Goal: Task Accomplishment & Management: Complete application form

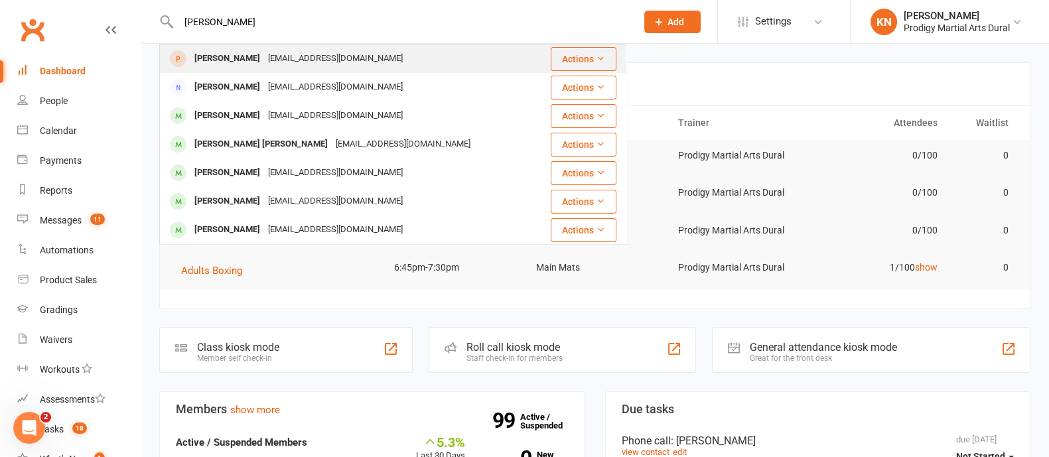
type input "[PERSON_NAME]"
click at [287, 62] on div "[EMAIL_ADDRESS][DOMAIN_NAME]" at bounding box center [335, 58] width 143 height 19
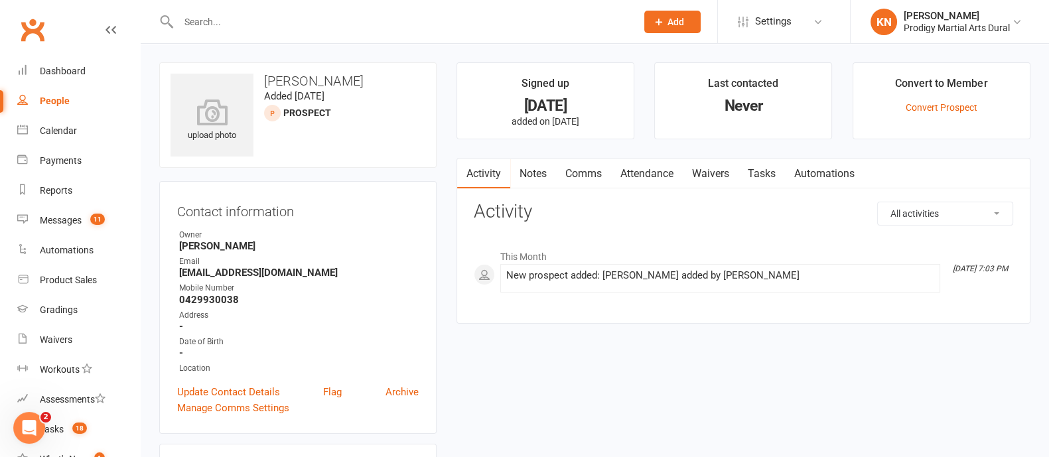
click at [228, 17] on input "text" at bounding box center [401, 22] width 453 height 19
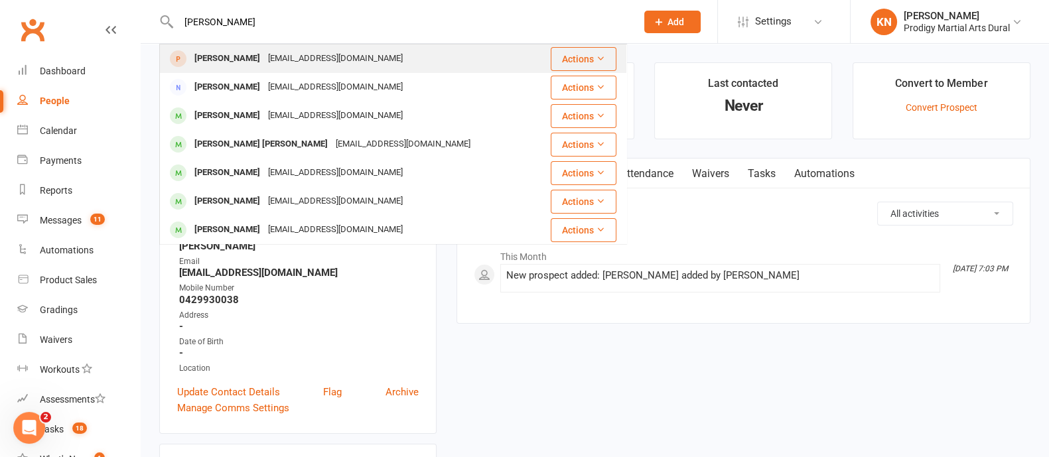
type input "[PERSON_NAME]"
click at [264, 60] on div "[EMAIL_ADDRESS][DOMAIN_NAME]" at bounding box center [335, 58] width 143 height 19
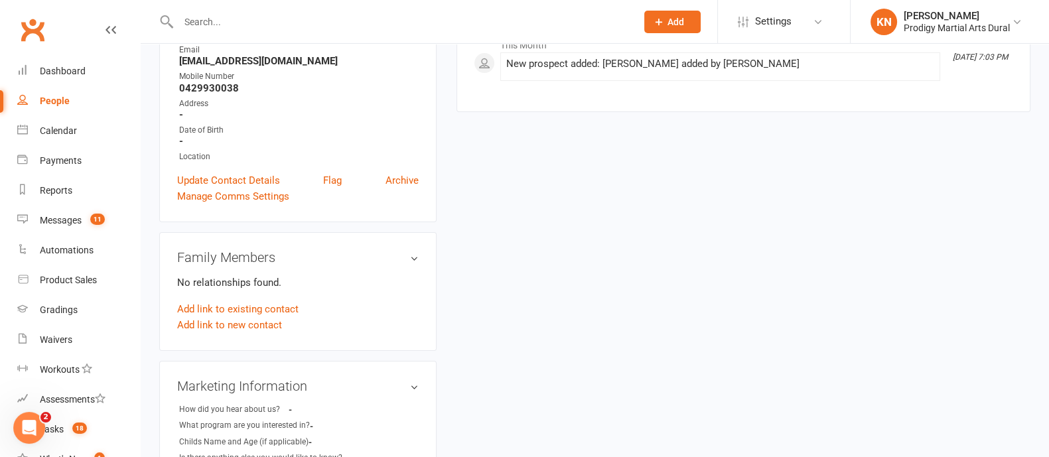
scroll to position [210, 0]
click at [406, 182] on link "Archive" at bounding box center [402, 182] width 33 height 16
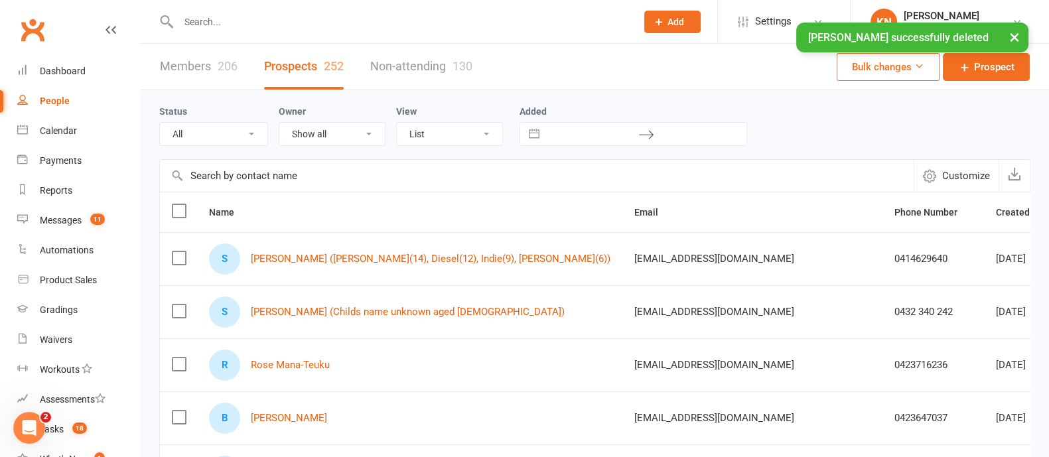
click at [221, 17] on input "text" at bounding box center [401, 22] width 453 height 19
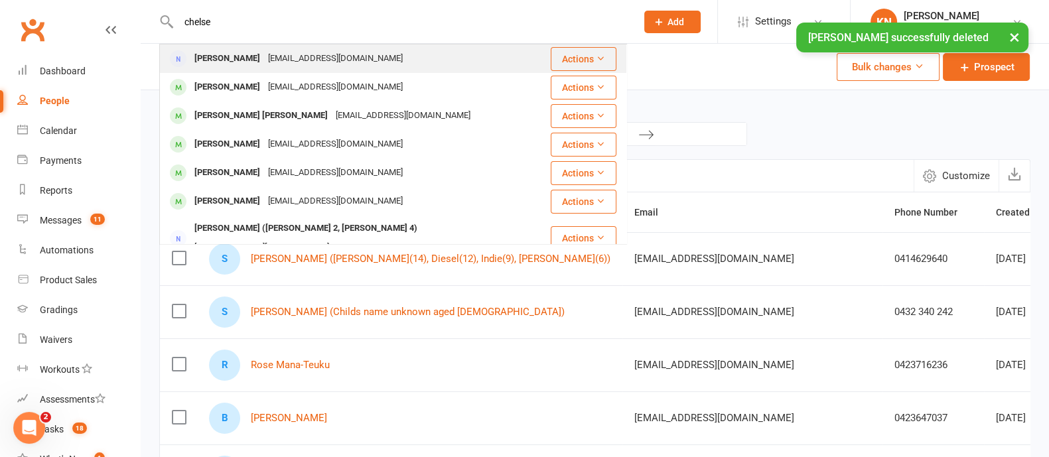
type input "chelse"
click at [248, 58] on div "[PERSON_NAME]" at bounding box center [227, 58] width 74 height 19
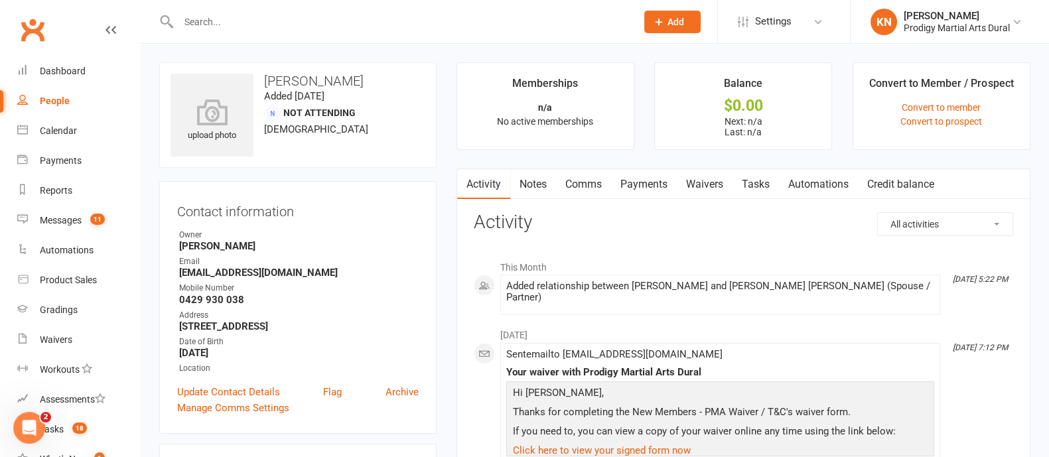
click at [707, 174] on link "Waivers" at bounding box center [705, 184] width 56 height 31
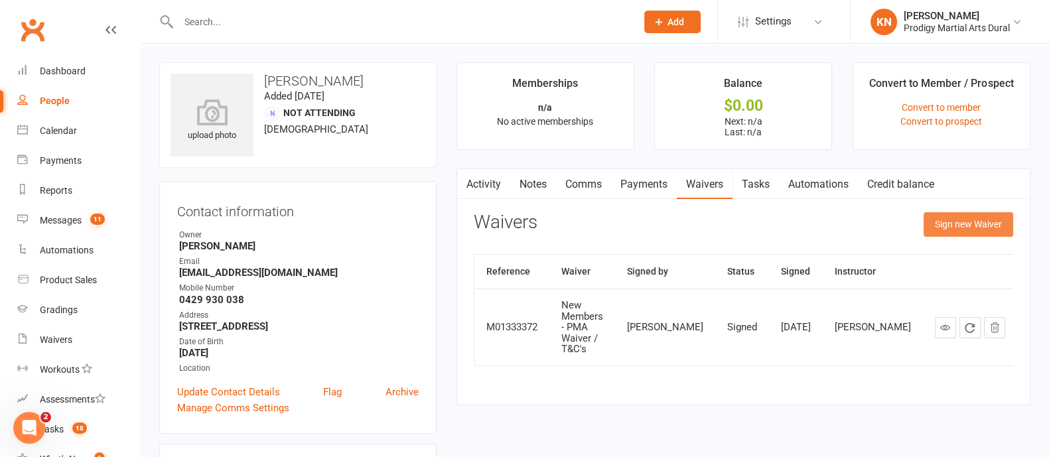
click at [929, 220] on button "Sign new Waiver" at bounding box center [969, 224] width 90 height 24
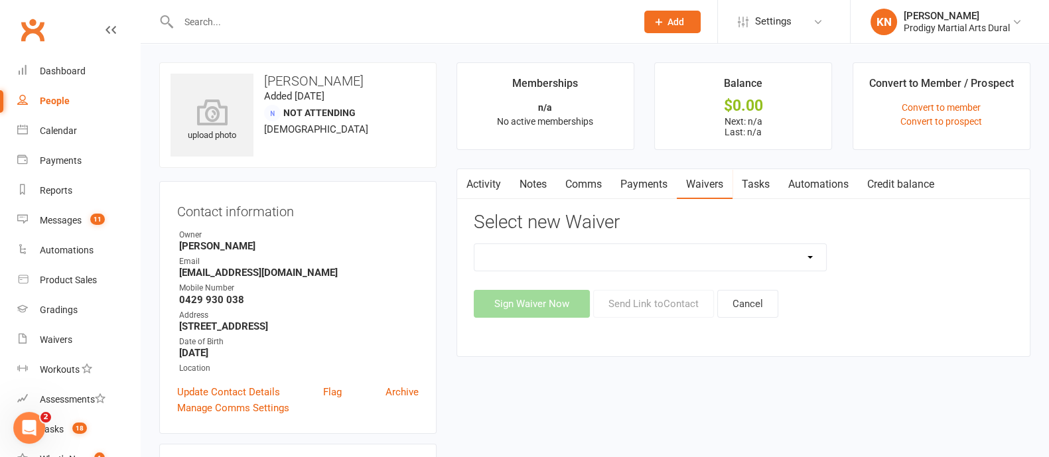
click at [539, 273] on div "Casual Classes Change of Payment Details New Members - PMA Waiver / T&C's New M…" at bounding box center [743, 281] width 539 height 74
click at [537, 270] on div "Casual Classes Change of Payment Details New Members - PMA Waiver / T&C's New M…" at bounding box center [650, 258] width 353 height 28
click at [539, 264] on select "Casual Classes Change of Payment Details New Members - PMA Waiver / T&C's New M…" at bounding box center [650, 257] width 352 height 27
select select "10154"
click at [474, 244] on select "Casual Classes Change of Payment Details New Members - PMA Waiver / T&C's New M…" at bounding box center [650, 257] width 352 height 27
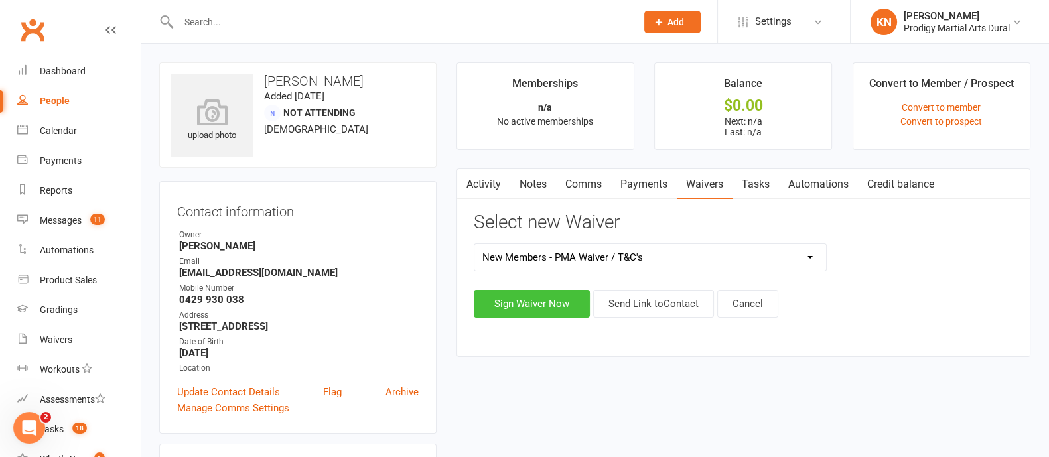
click at [549, 304] on button "Sign Waiver Now" at bounding box center [532, 304] width 116 height 28
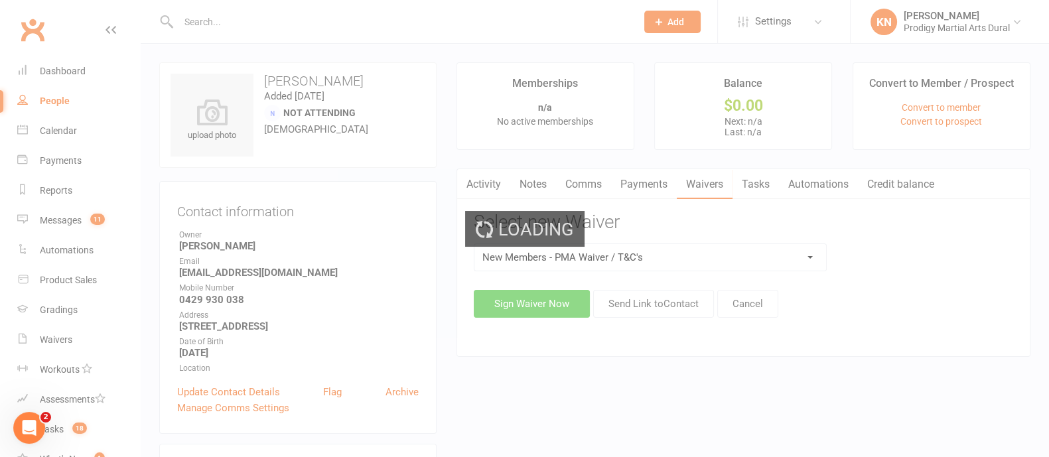
select select "03"
select select "2030"
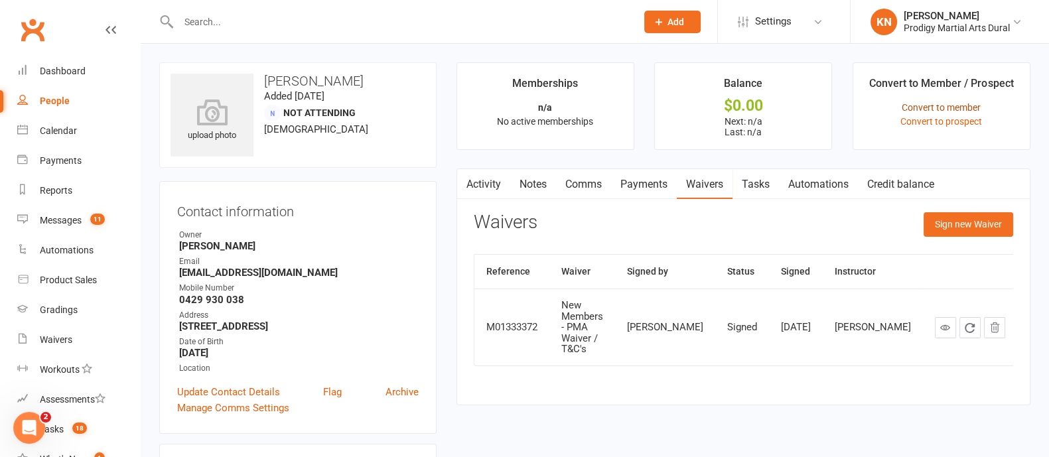
click at [934, 107] on link "Convert to member" at bounding box center [941, 107] width 79 height 11
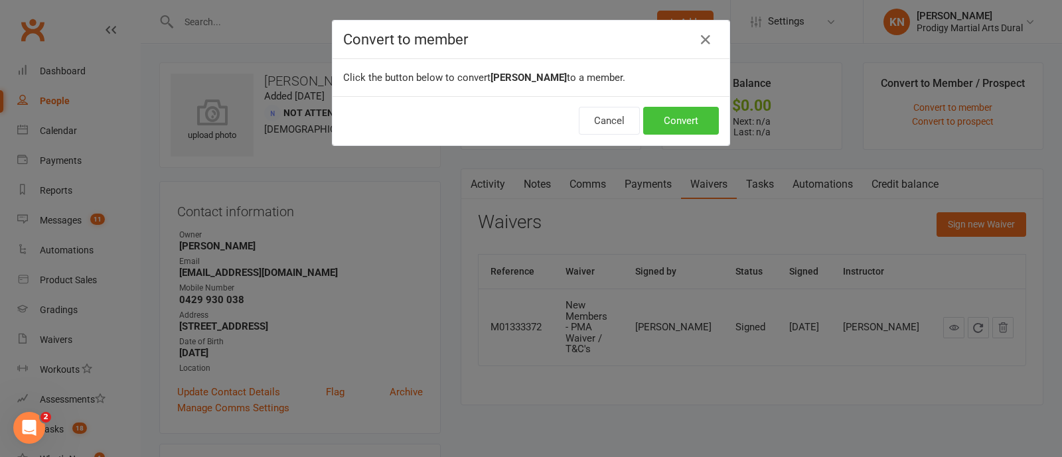
click at [670, 123] on button "Convert" at bounding box center [681, 121] width 76 height 28
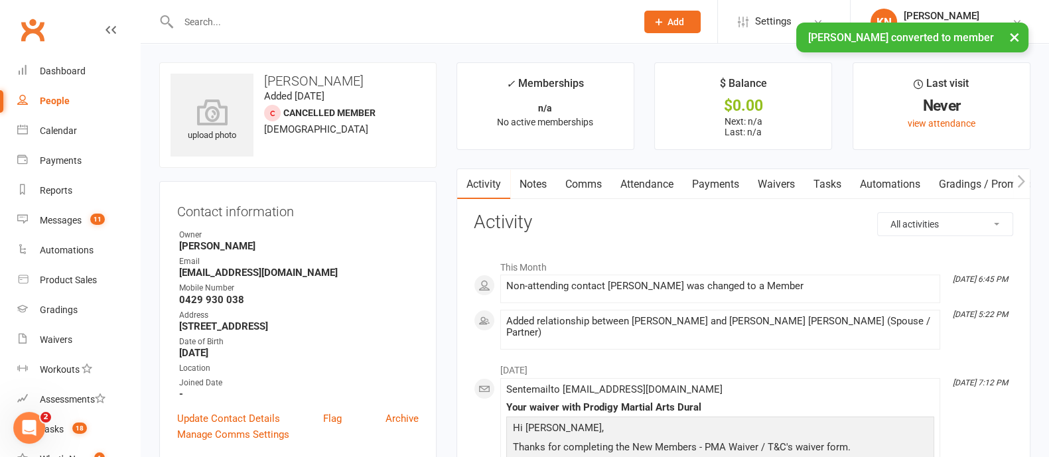
click at [773, 184] on link "Waivers" at bounding box center [777, 184] width 56 height 31
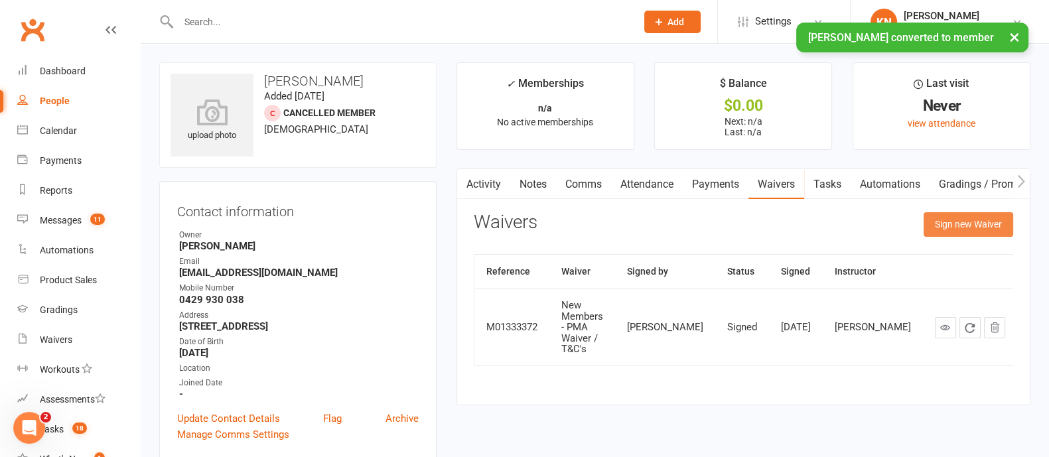
click at [948, 227] on button "Sign new Waiver" at bounding box center [969, 224] width 90 height 24
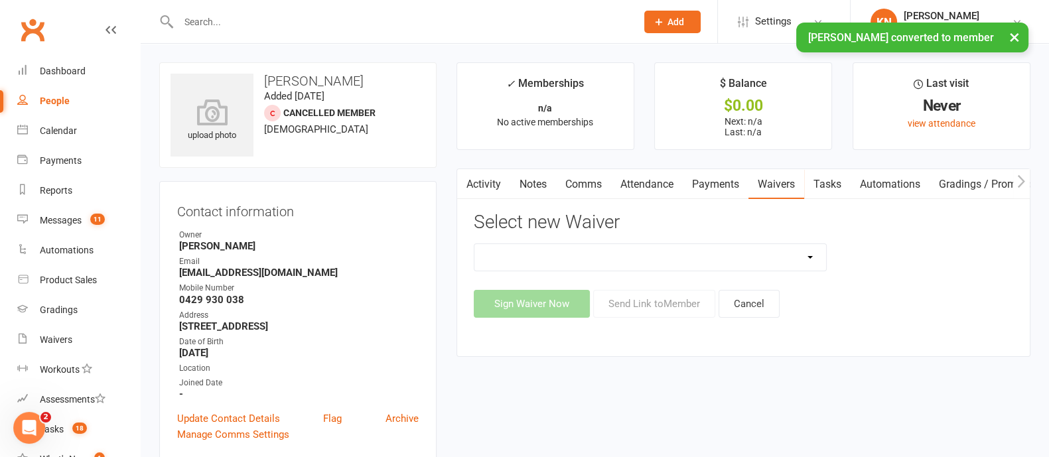
click at [554, 256] on select "Casual Classes Change of Payment Details New Members - PMA Waiver / T&C's New M…" at bounding box center [650, 257] width 352 height 27
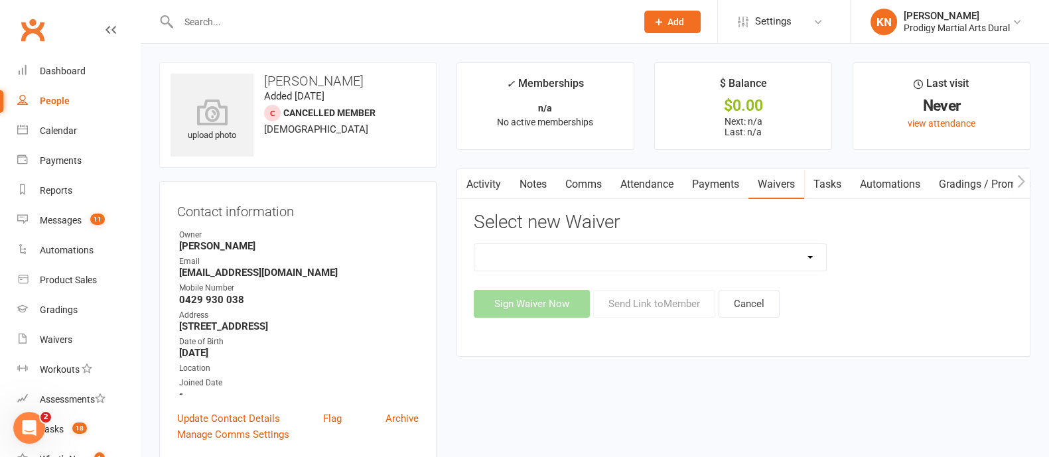
select select "10154"
click at [474, 244] on select "Casual Classes Change of Payment Details New Members - PMA Waiver / T&C's New M…" at bounding box center [650, 257] width 352 height 27
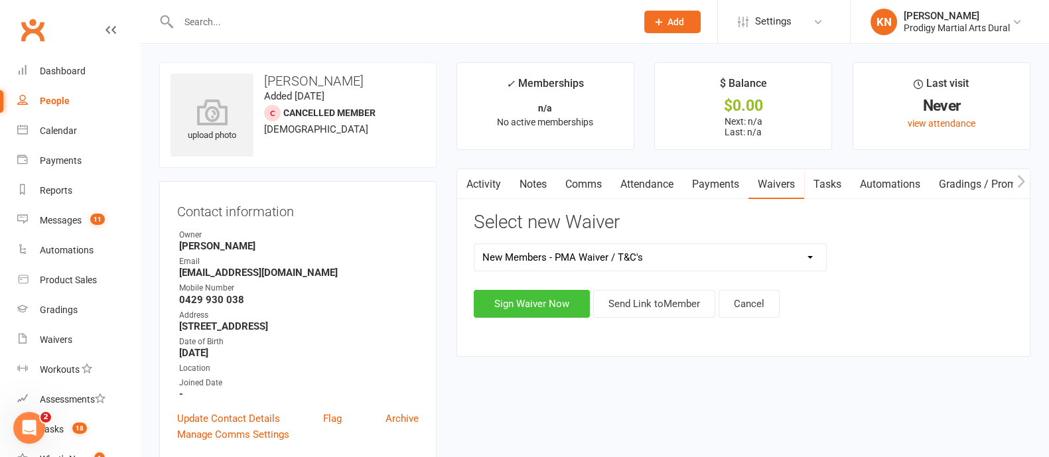
click at [536, 306] on button "Sign Waiver Now" at bounding box center [532, 304] width 116 height 28
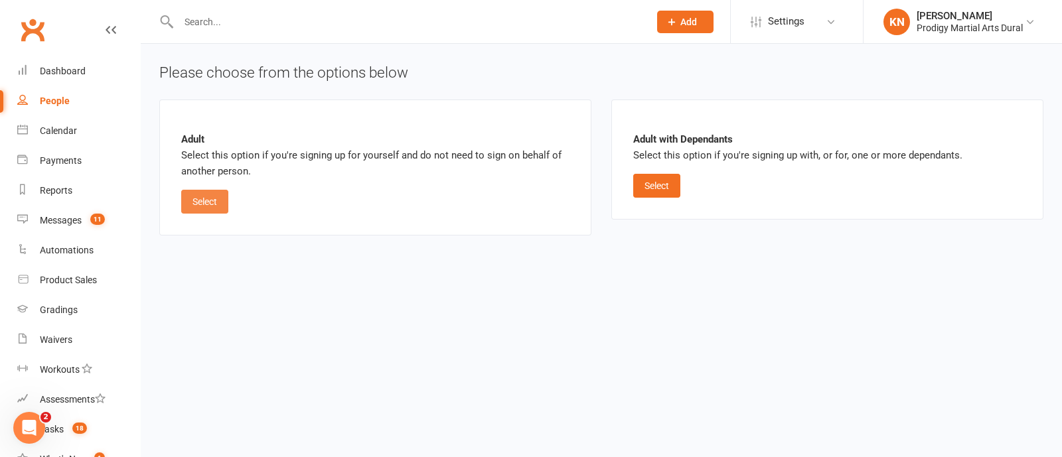
click at [213, 201] on button "Select" at bounding box center [204, 202] width 47 height 24
select select "03"
select select "2030"
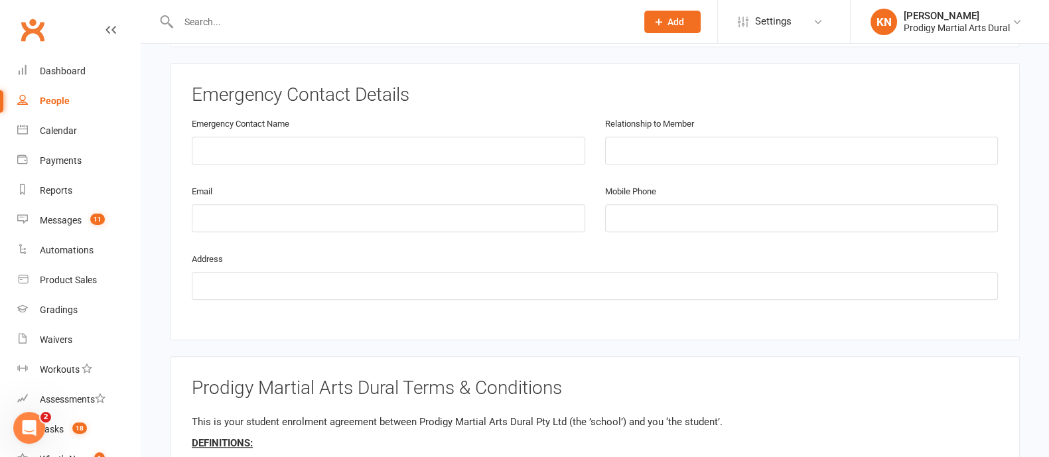
scroll to position [773, 0]
click at [362, 141] on input "text" at bounding box center [388, 150] width 393 height 28
type input "[PERSON_NAME]"
click at [635, 139] on input "text" at bounding box center [801, 150] width 393 height 28
type input "Husband"
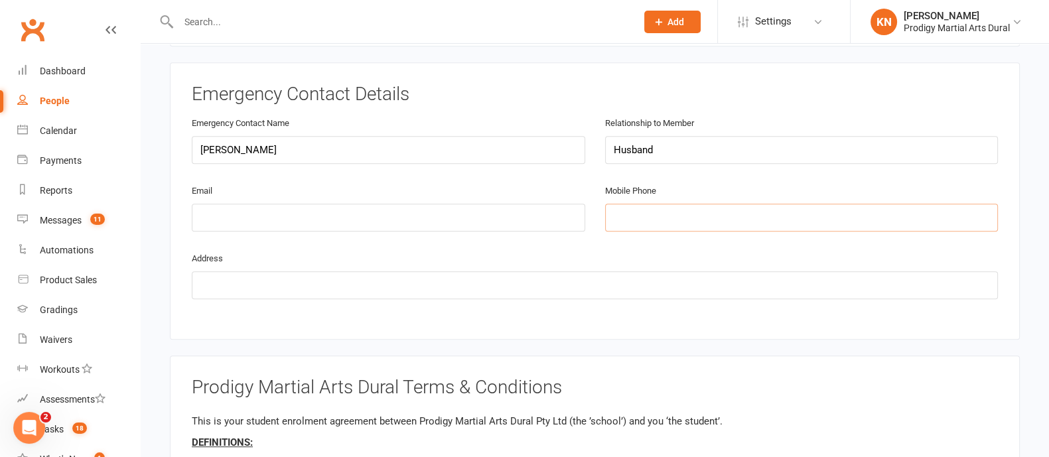
click at [666, 204] on input "tel" at bounding box center [801, 218] width 393 height 28
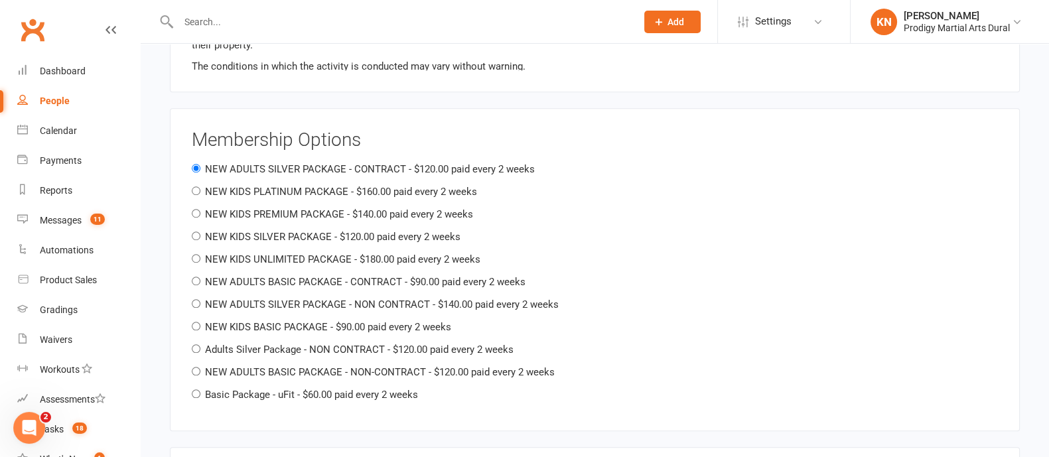
scroll to position [1480, 0]
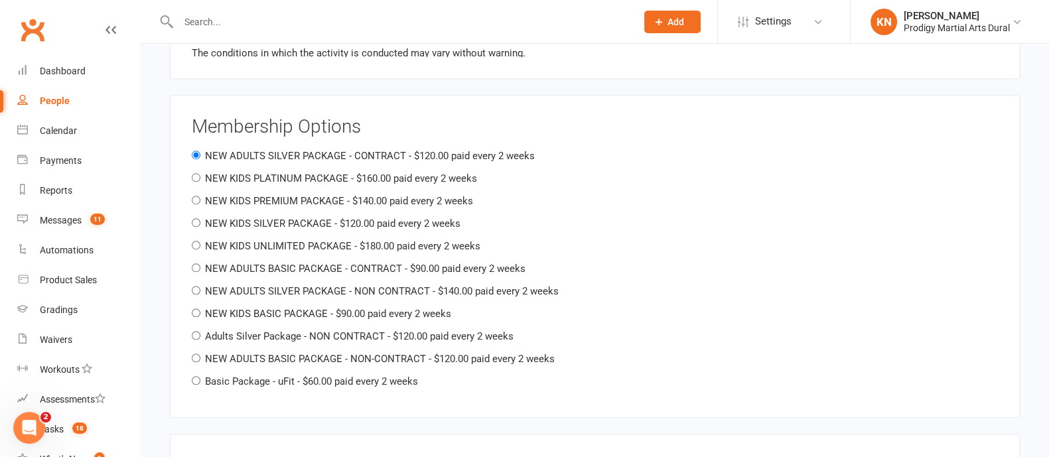
type input "0415512387"
click at [196, 263] on input "NEW ADULTS BASIC PACKAGE - CONTRACT - $90.00 paid every 2 weeks" at bounding box center [196, 267] width 9 height 9
radio input "true"
radio input "false"
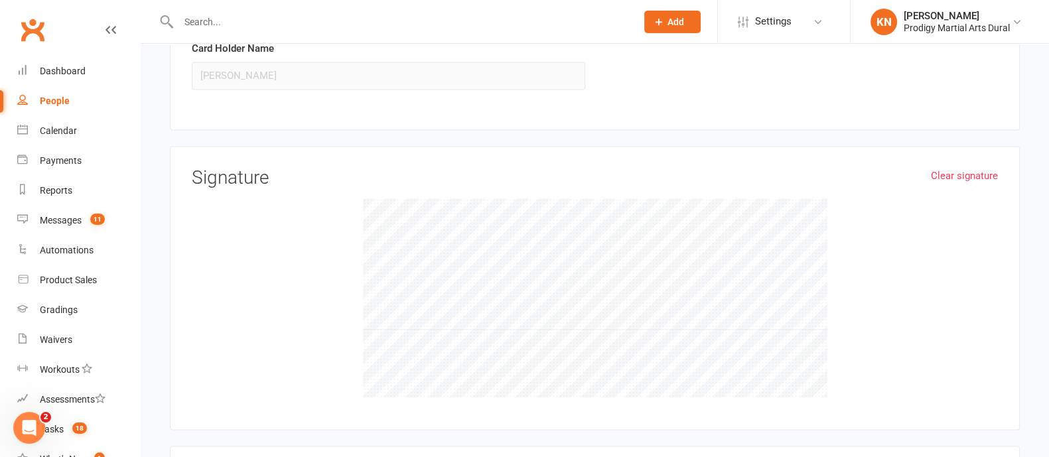
scroll to position [2553, 0]
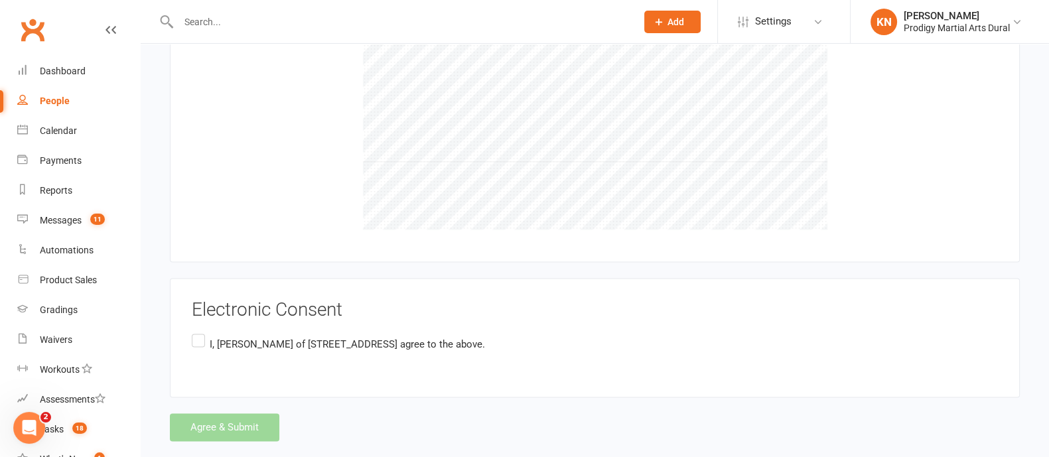
click at [192, 331] on label "I, [PERSON_NAME] of [STREET_ADDRESS] agree to the above." at bounding box center [338, 344] width 293 height 26
click at [192, 331] on input "I, [PERSON_NAME] of [STREET_ADDRESS] agree to the above." at bounding box center [196, 331] width 9 height 0
click at [224, 413] on button "Agree & Submit" at bounding box center [224, 427] width 109 height 28
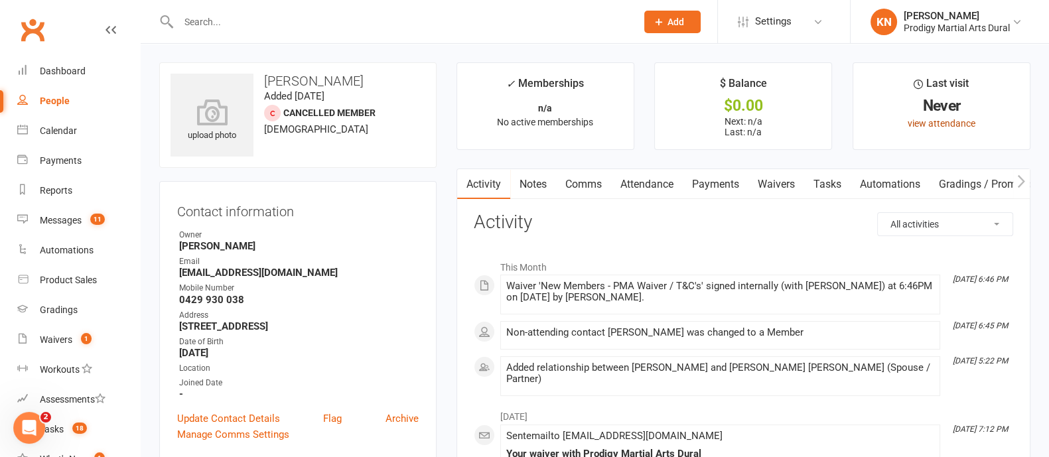
click at [936, 124] on link "view attendance" at bounding box center [942, 123] width 68 height 11
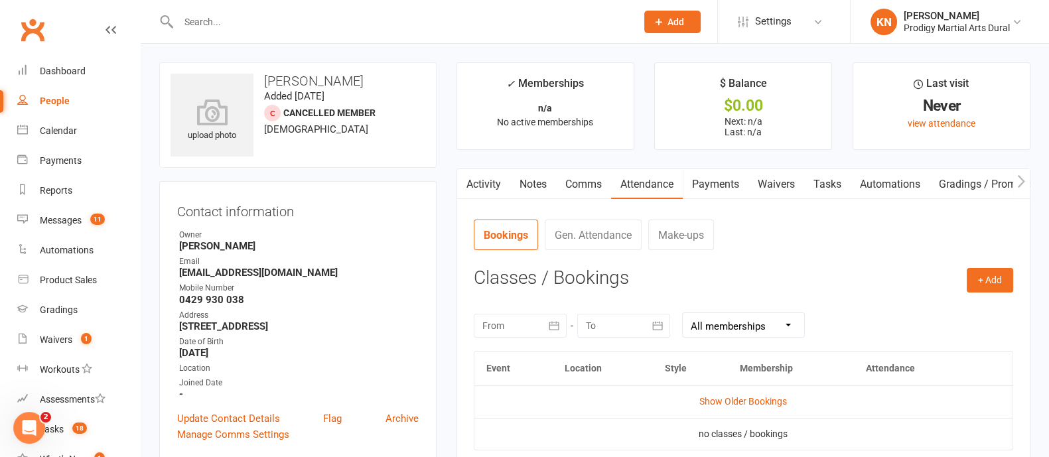
click at [478, 177] on link "Activity" at bounding box center [483, 184] width 53 height 31
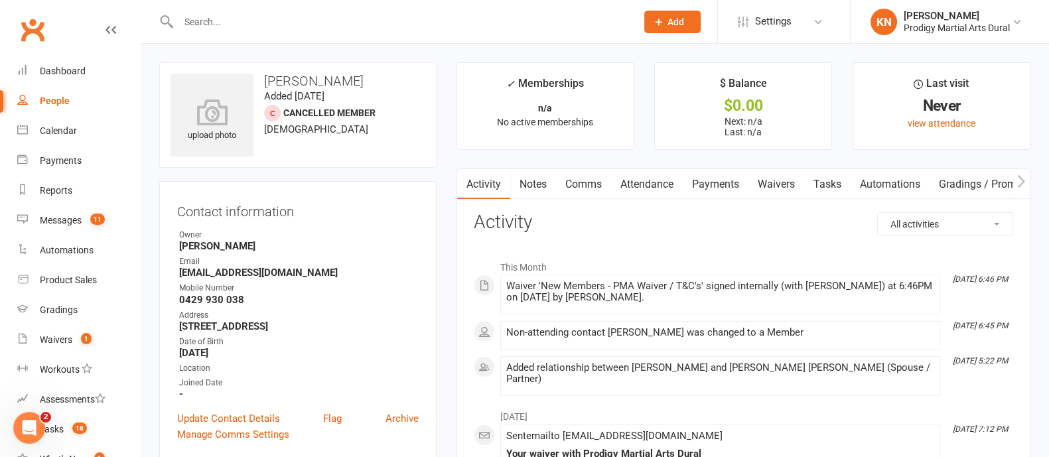
click at [338, 111] on span "Cancelled member" at bounding box center [329, 112] width 92 height 11
click at [279, 111] on div at bounding box center [272, 113] width 17 height 17
click at [271, 115] on div at bounding box center [272, 113] width 17 height 17
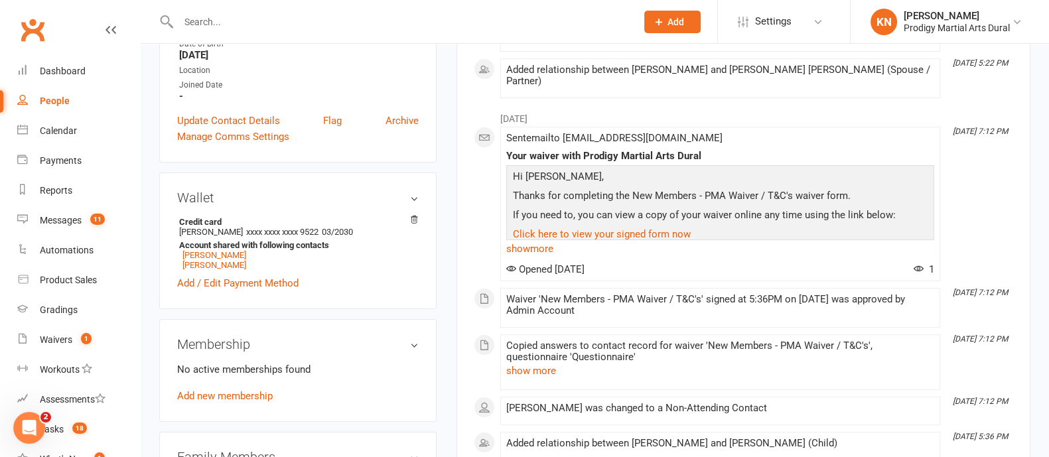
scroll to position [301, 0]
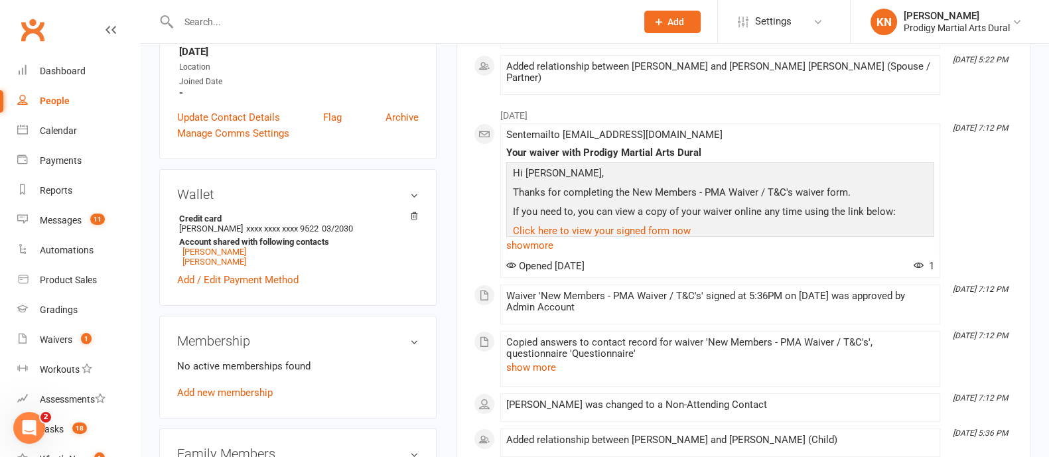
click at [335, 160] on aside "upload photo [PERSON_NAME] Added [DATE] Cancelled member [DEMOGRAPHIC_DATA] Con…" at bounding box center [297, 392] width 277 height 1263
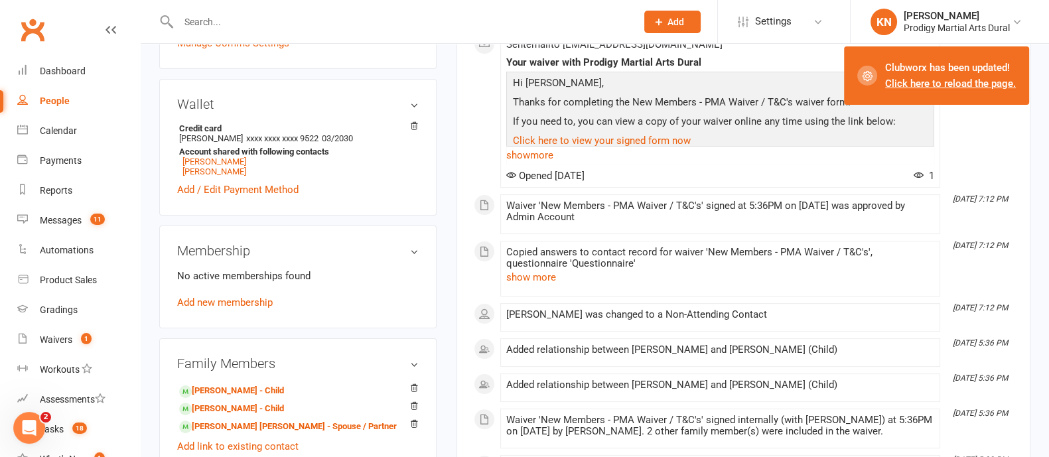
scroll to position [392, 0]
click at [265, 388] on link "[PERSON_NAME] - Child" at bounding box center [231, 391] width 105 height 14
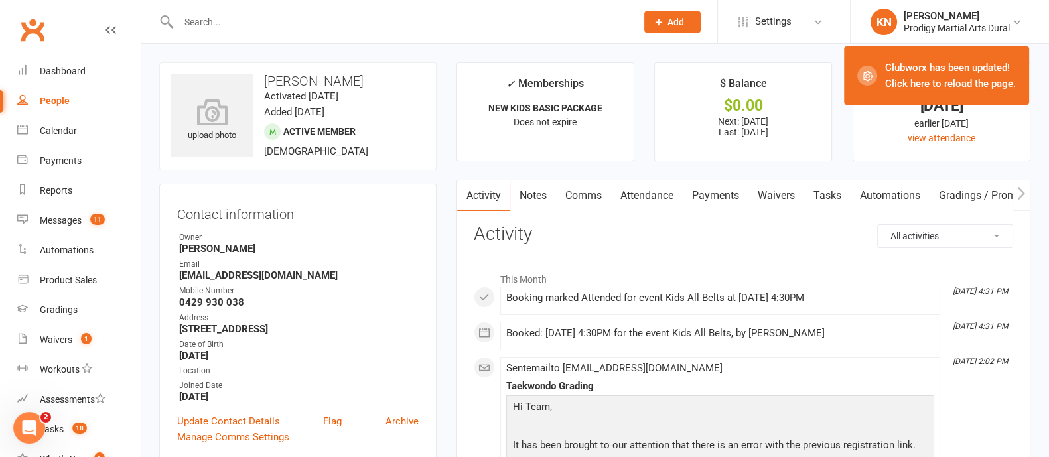
click at [779, 200] on link "Waivers" at bounding box center [777, 195] width 56 height 31
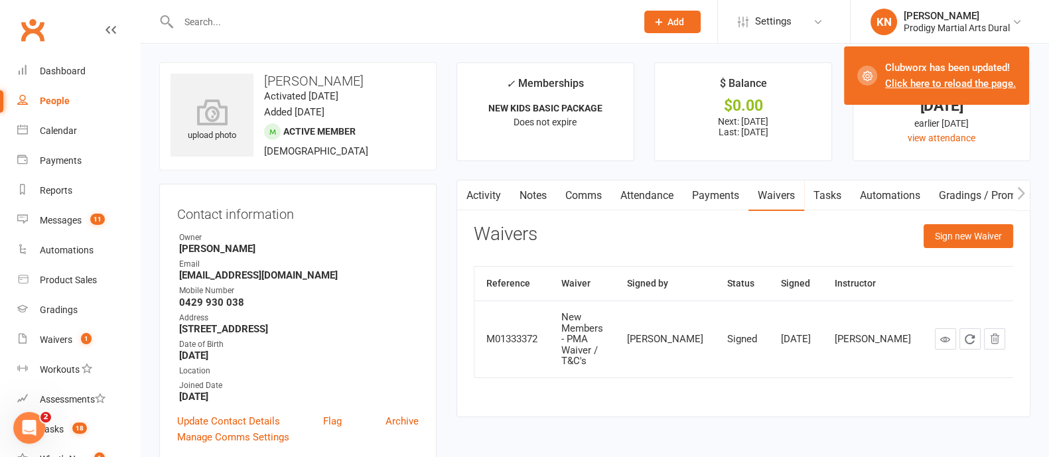
click at [700, 197] on link "Payments" at bounding box center [716, 195] width 66 height 31
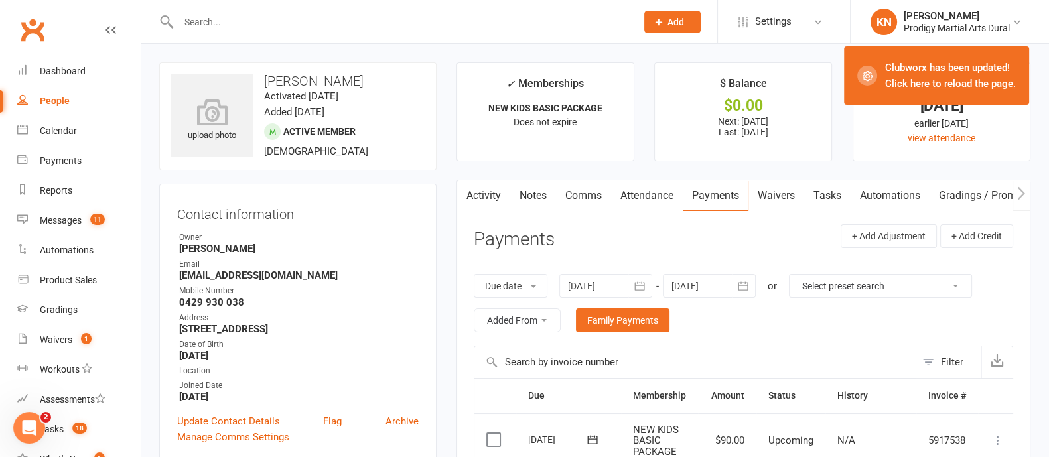
scroll to position [33, 0]
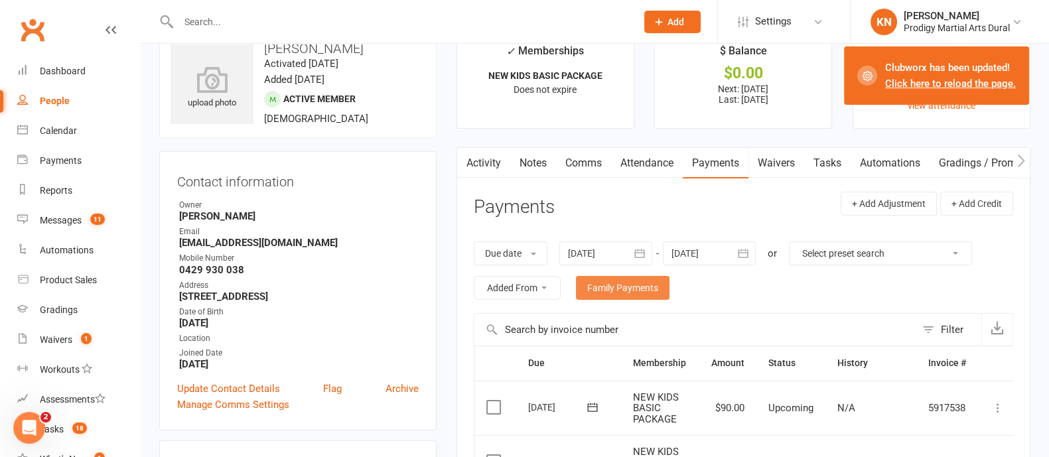
click at [642, 289] on link "Family Payments" at bounding box center [623, 288] width 94 height 24
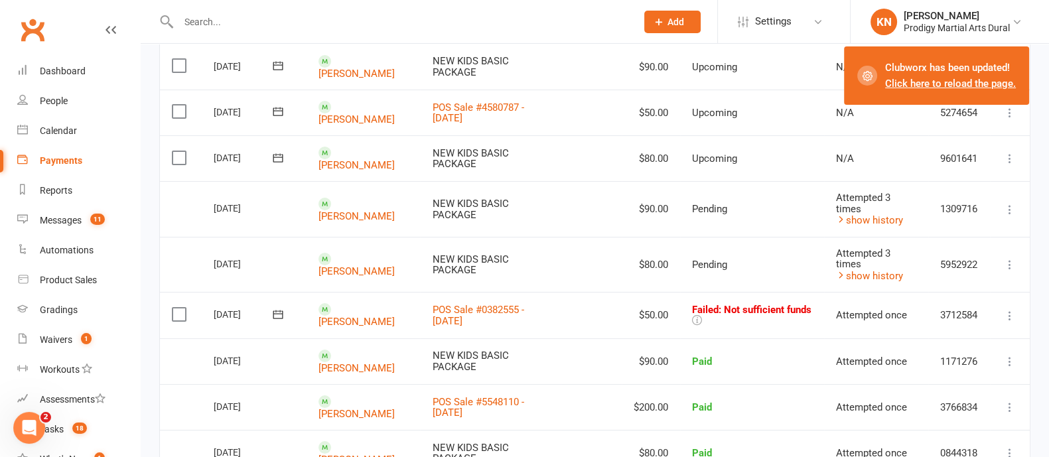
scroll to position [311, 0]
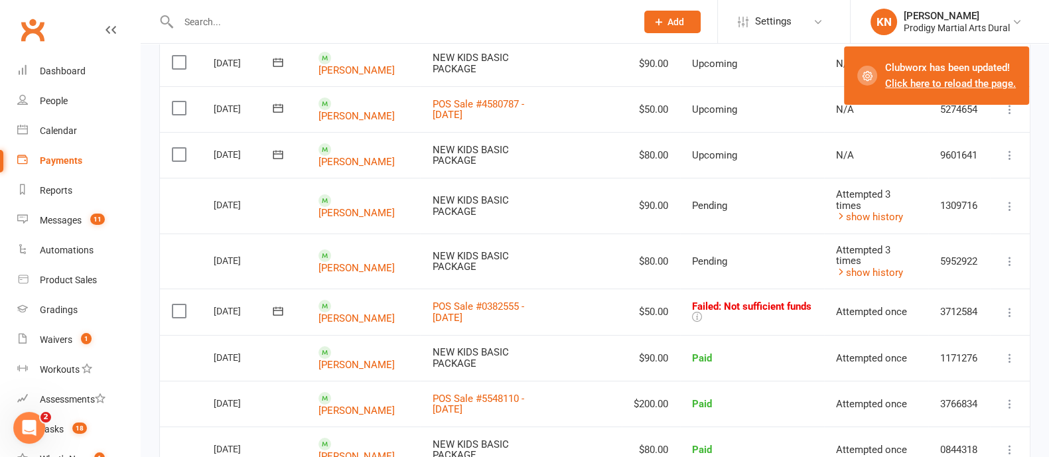
click at [1012, 312] on icon at bounding box center [1009, 312] width 13 height 13
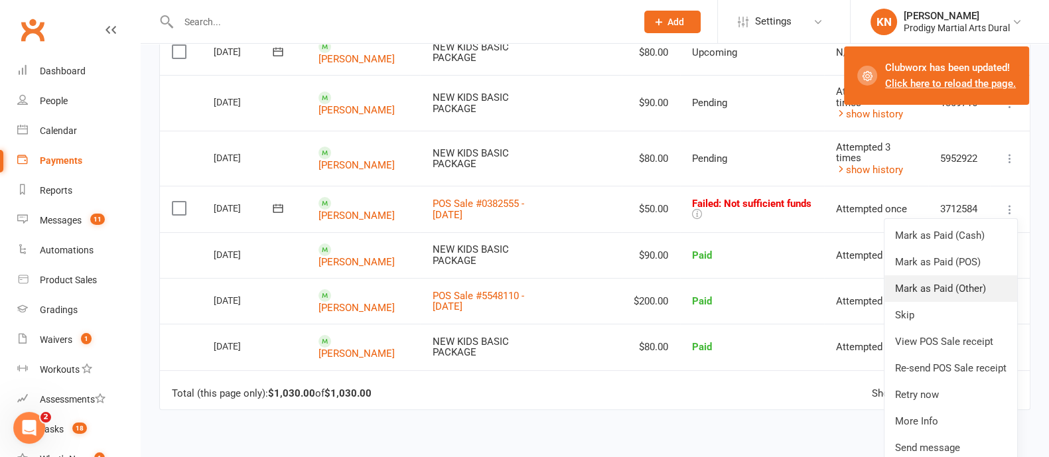
scroll to position [415, 0]
click at [946, 392] on link "Retry now" at bounding box center [951, 394] width 133 height 27
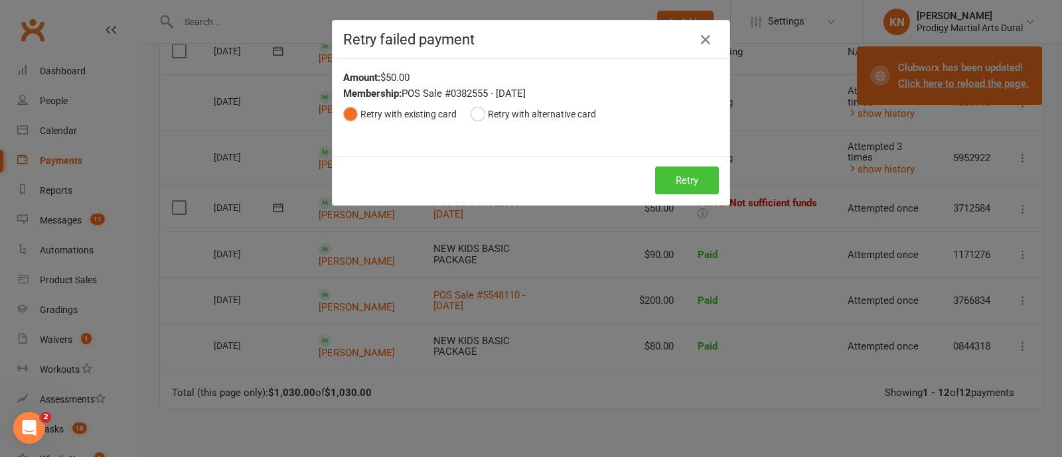
click at [680, 179] on button "Retry" at bounding box center [687, 181] width 64 height 28
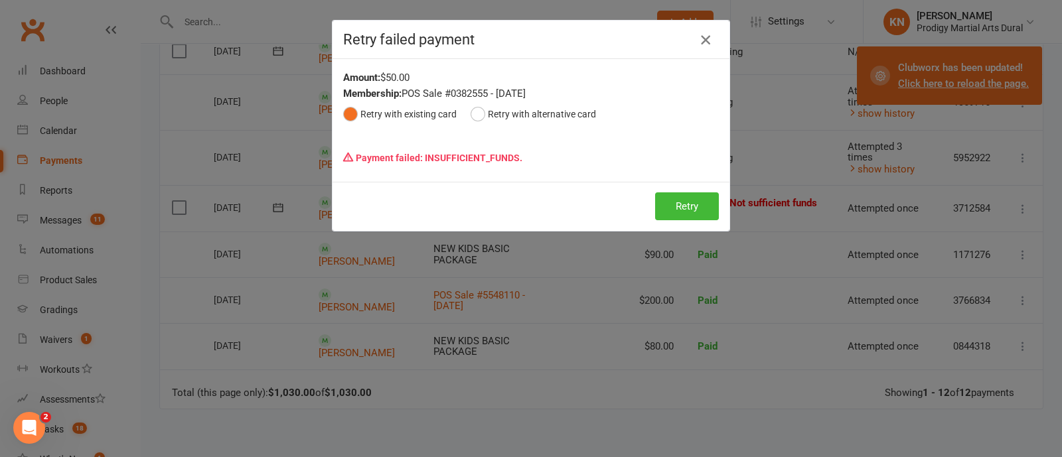
click at [697, 38] on icon "button" at bounding box center [705, 40] width 16 height 16
